Goal: Browse casually: Explore the website without a specific task or goal

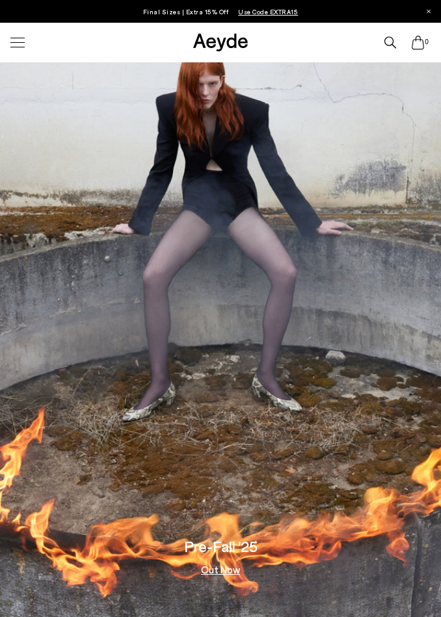
scroll to position [48, 0]
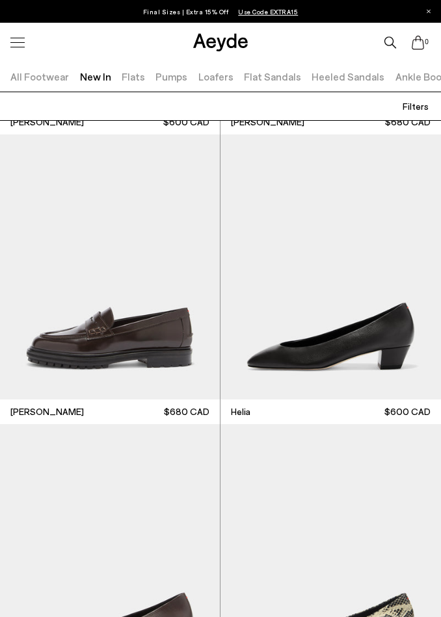
scroll to position [1803, 0]
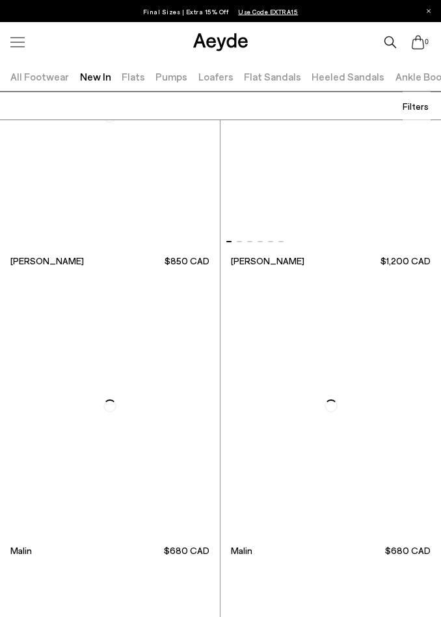
scroll to position [5712, 0]
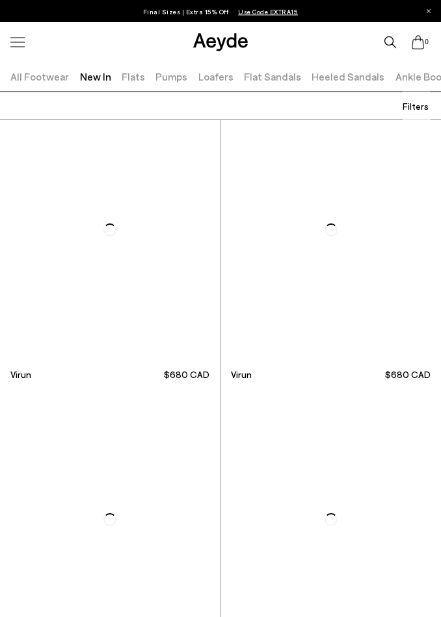
scroll to position [8447, 0]
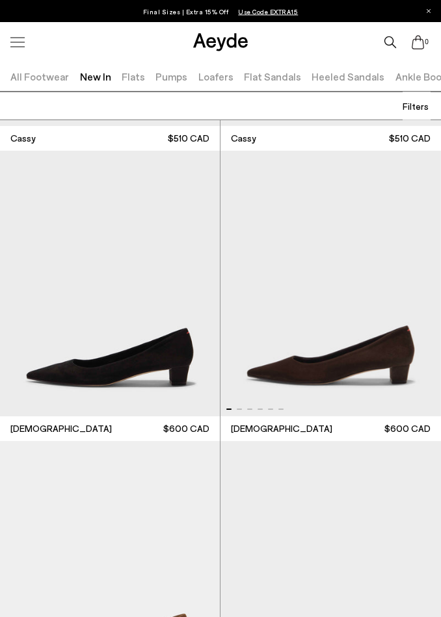
scroll to position [9553, 0]
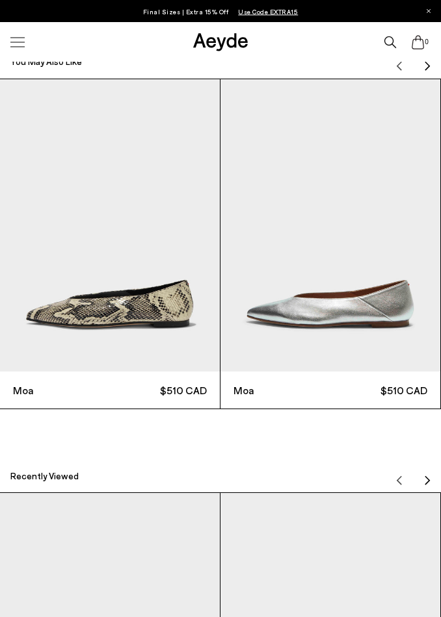
scroll to position [965, 0]
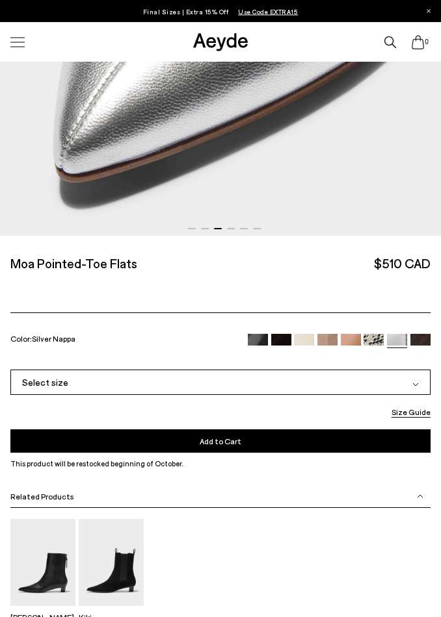
scroll to position [450, 0]
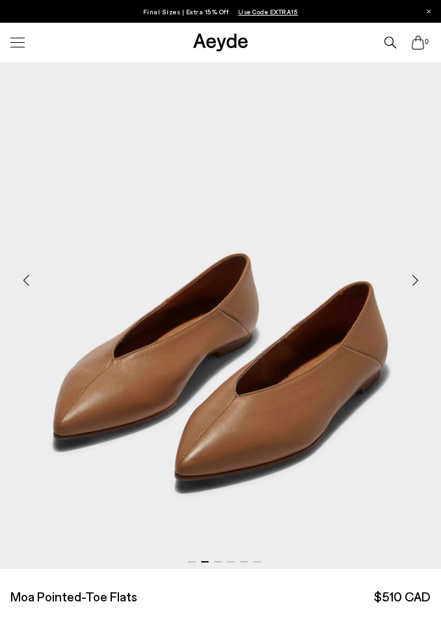
scroll to position [118, 0]
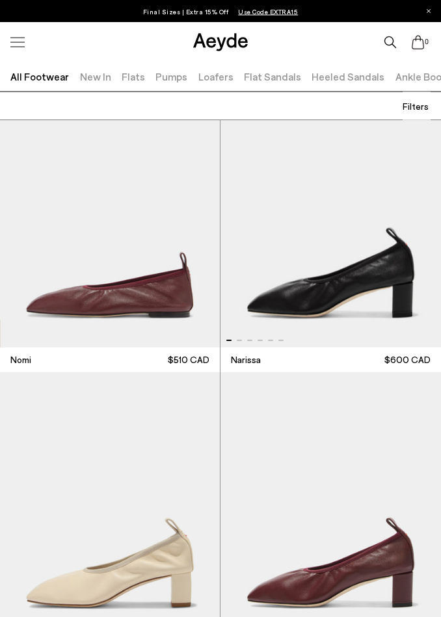
scroll to position [339, 0]
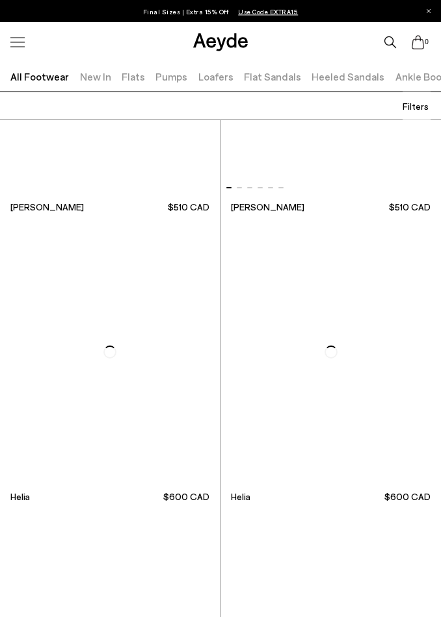
scroll to position [4844, 0]
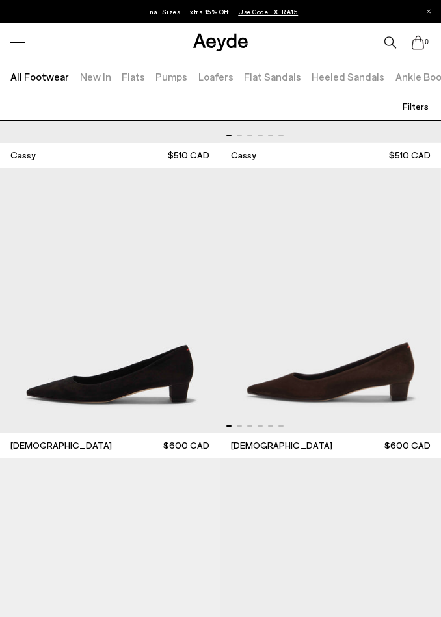
scroll to position [8995, 0]
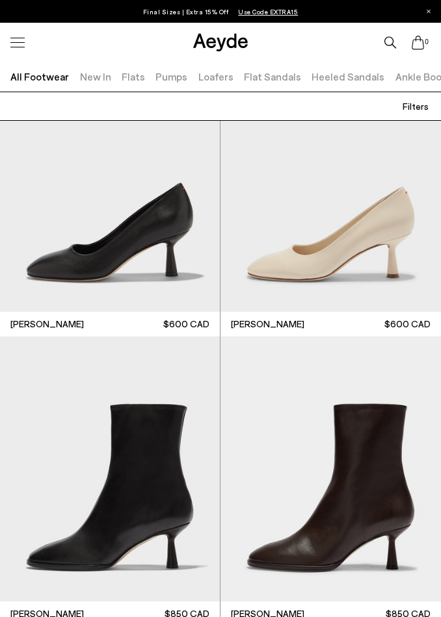
scroll to position [11139, 0]
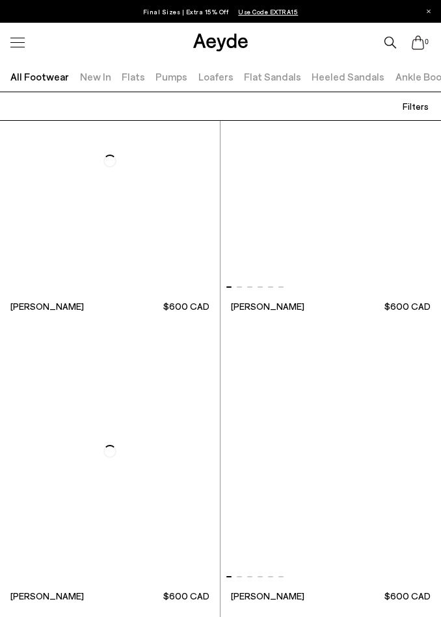
scroll to position [15198, 0]
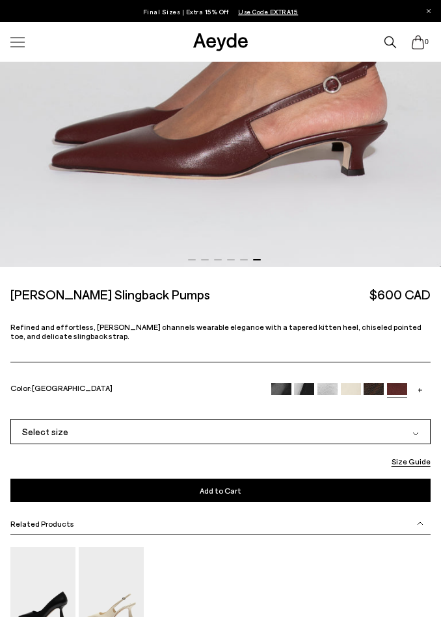
scroll to position [416, 0]
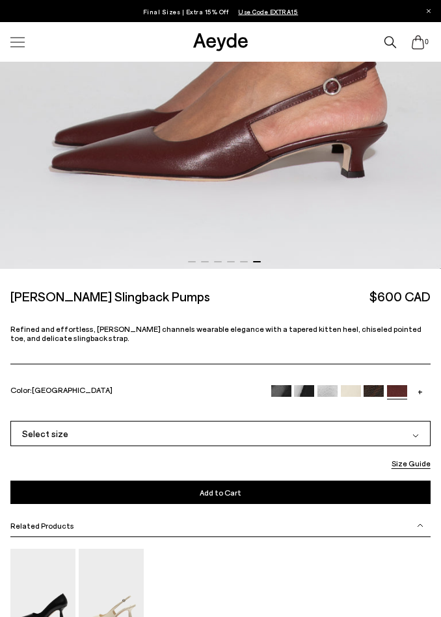
click at [288, 386] on img at bounding box center [281, 396] width 20 height 20
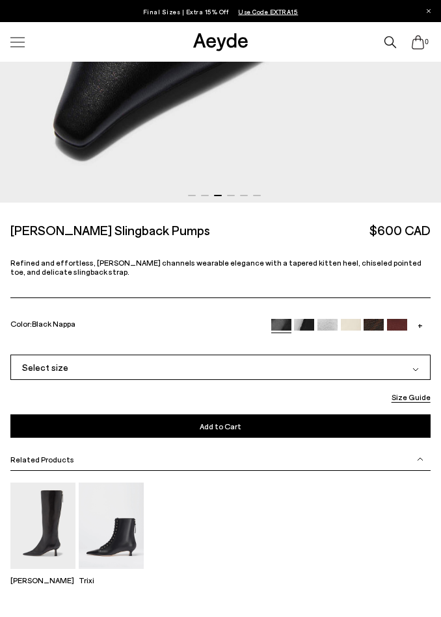
scroll to position [493, 0]
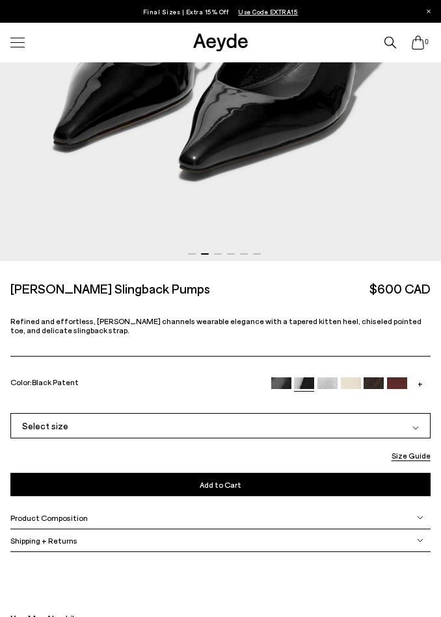
scroll to position [500, 0]
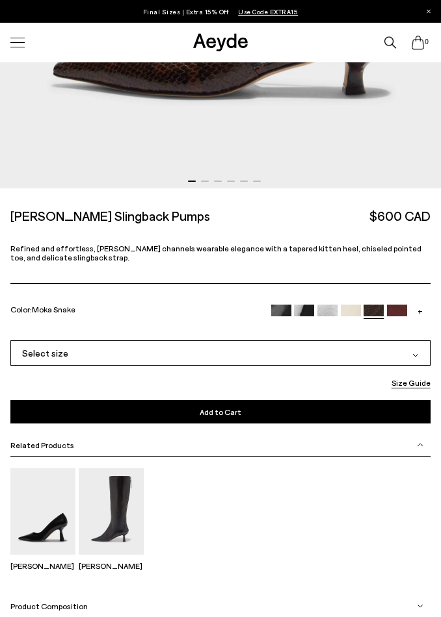
scroll to position [517, 0]
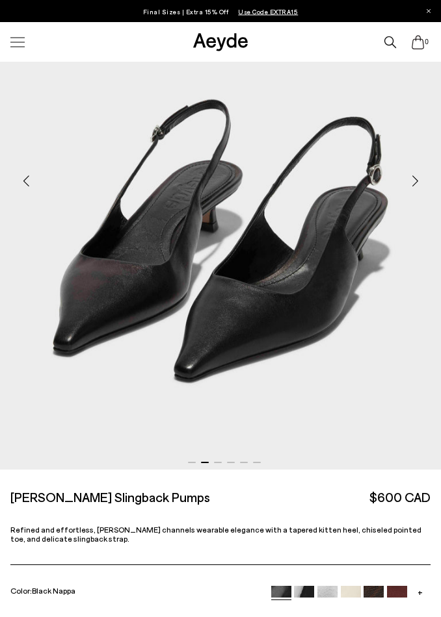
scroll to position [236, 0]
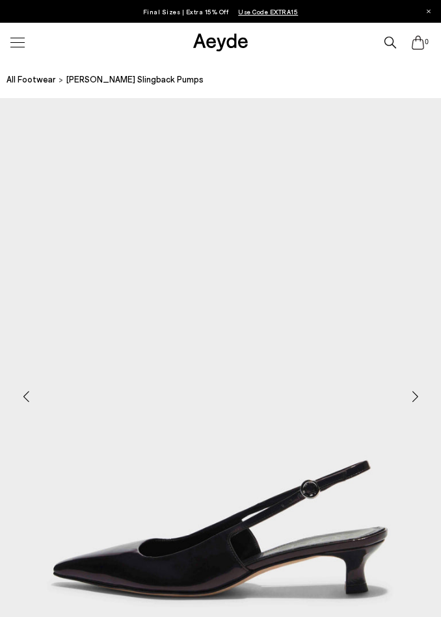
scroll to position [520, 0]
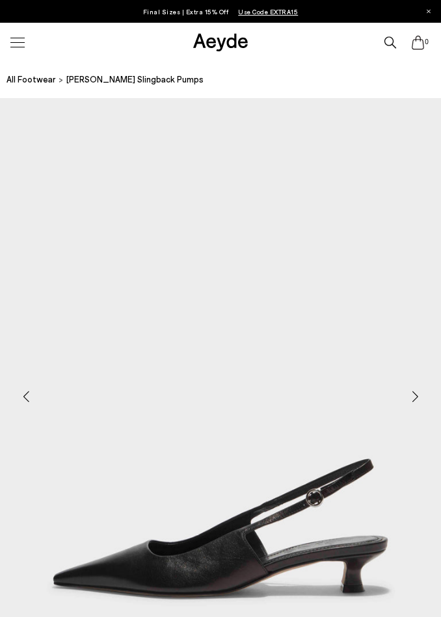
scroll to position [513, 0]
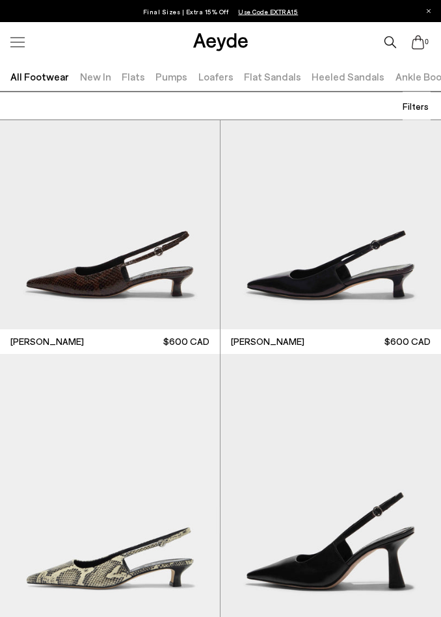
scroll to position [15756, 0]
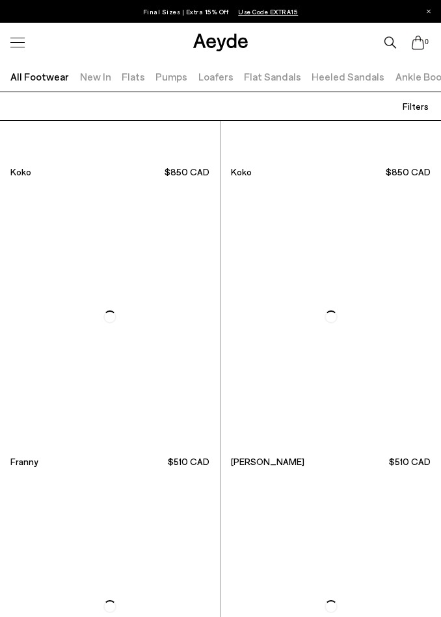
scroll to position [19424, 0]
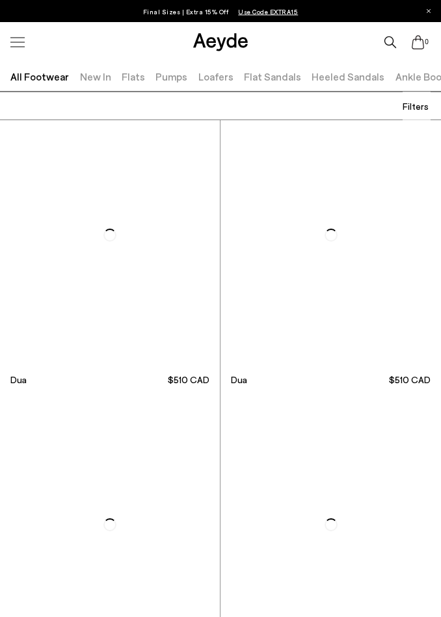
scroll to position [22946, 0]
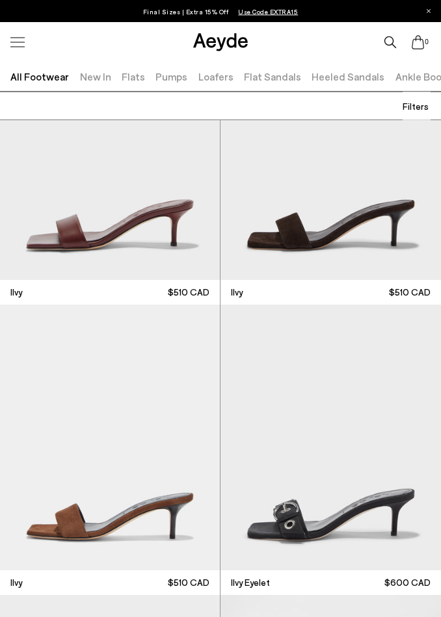
scroll to position [25354, 0]
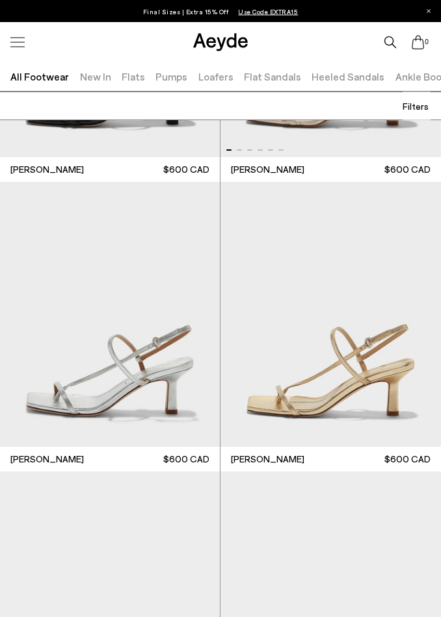
scroll to position [29828, 0]
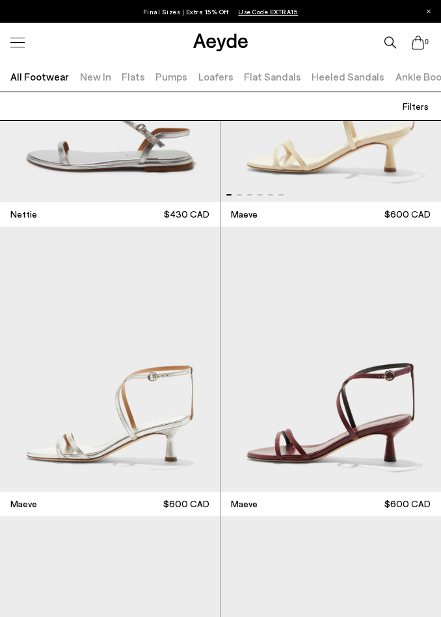
scroll to position [33333, 0]
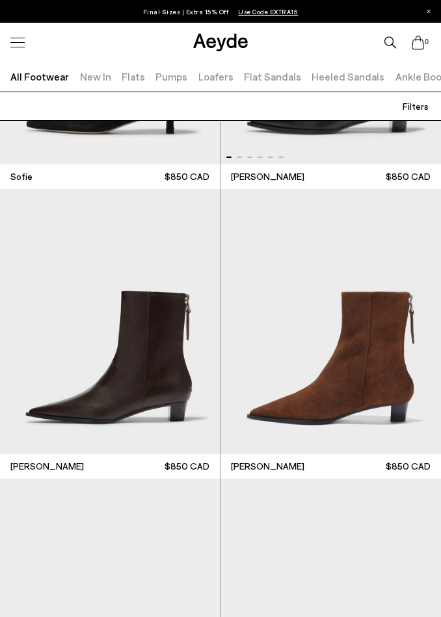
scroll to position [36818, 0]
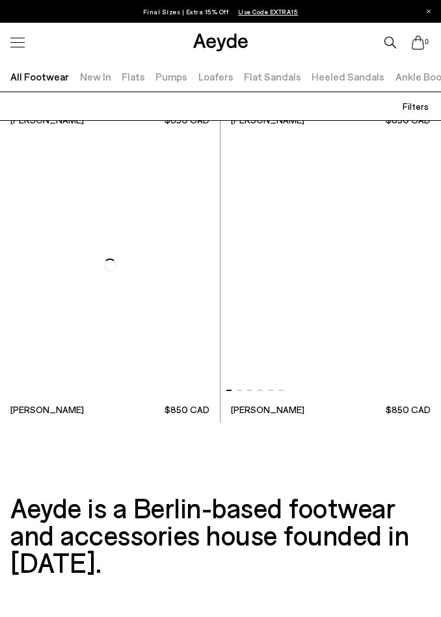
scroll to position [40030, 0]
